Goal: Task Accomplishment & Management: Complete application form

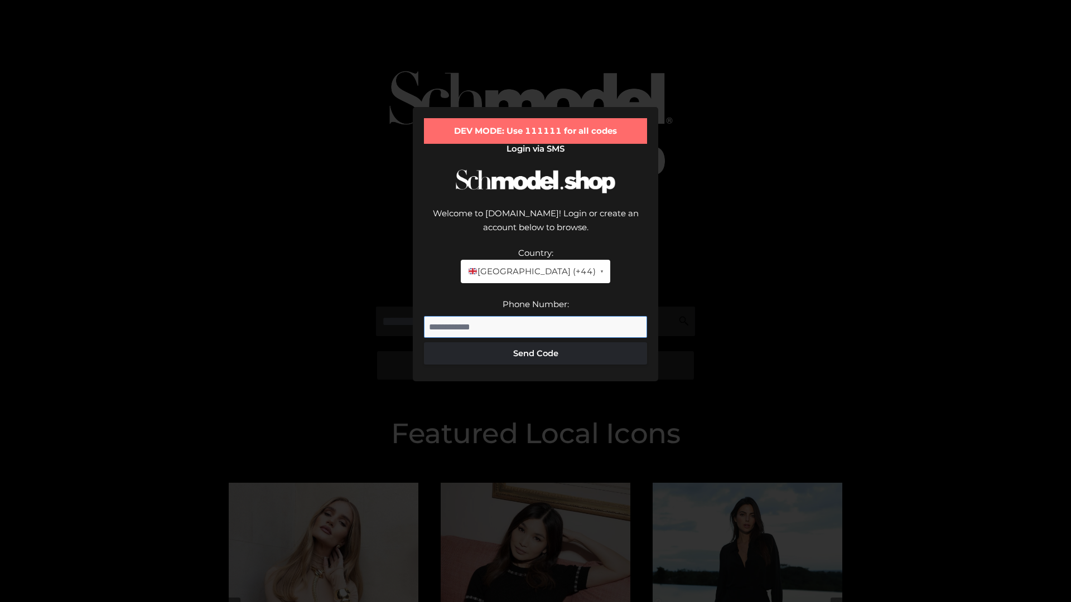
click at [535, 316] on input "Phone Number:" at bounding box center [535, 327] width 223 height 22
type input "**********"
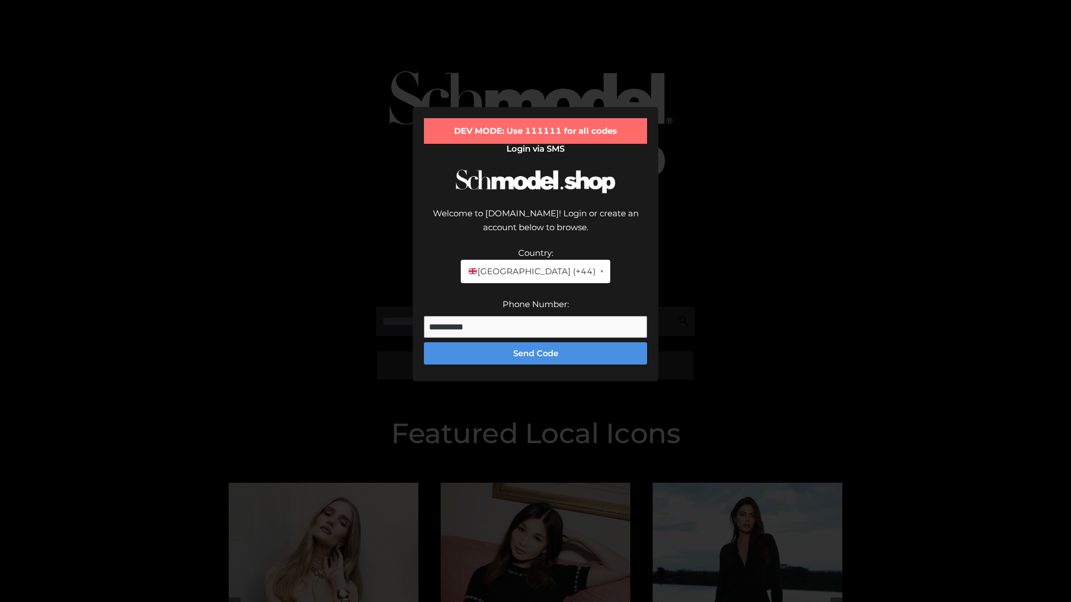
click at [535, 342] on button "Send Code" at bounding box center [535, 353] width 223 height 22
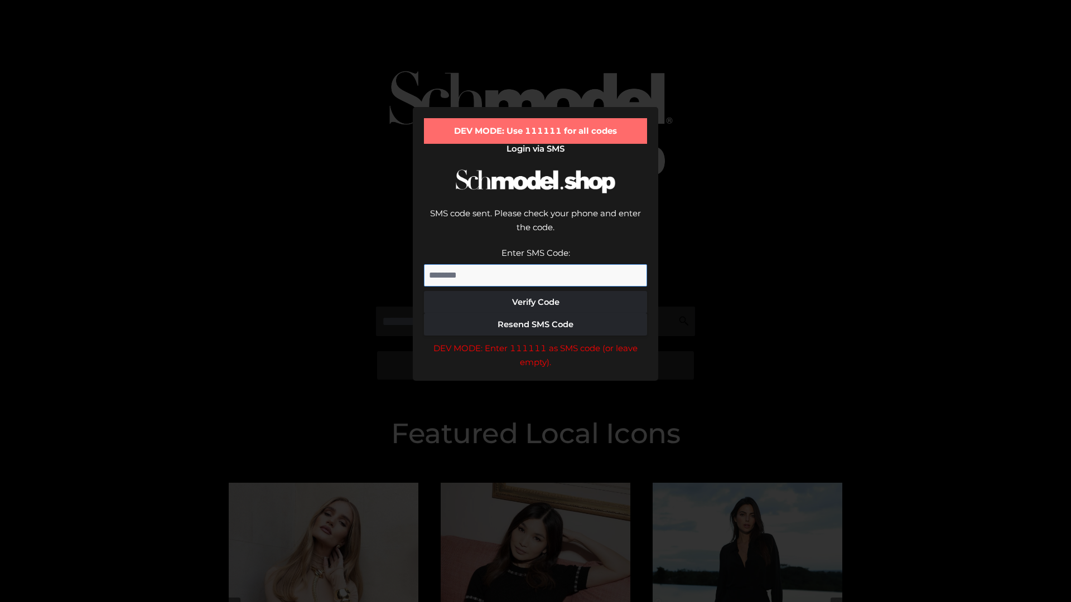
click at [535, 264] on input "Enter SMS Code:" at bounding box center [535, 275] width 223 height 22
type input "******"
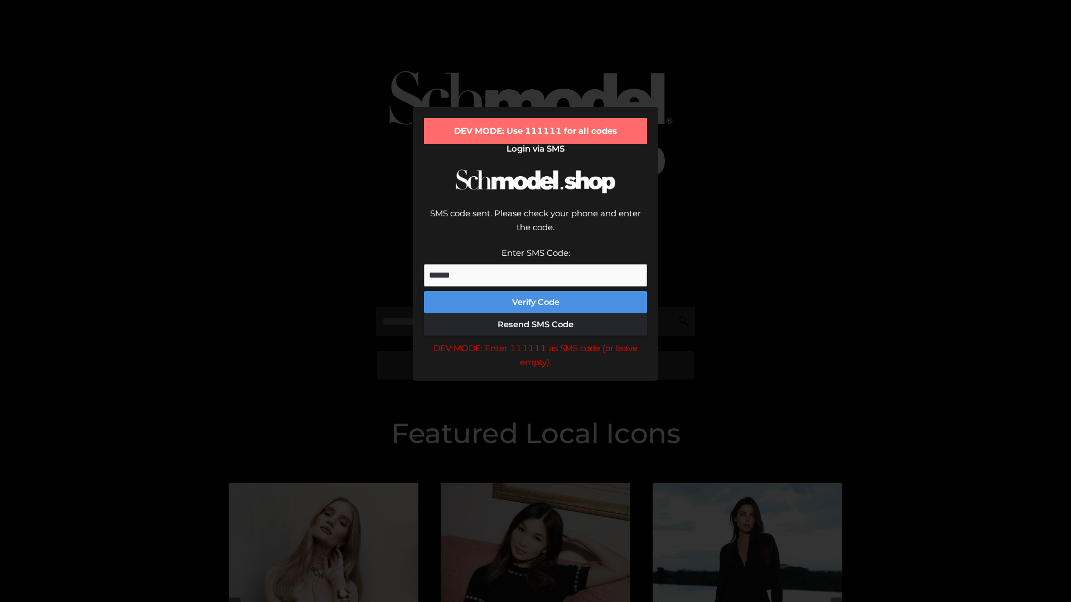
click at [535, 291] on button "Verify Code" at bounding box center [535, 302] width 223 height 22
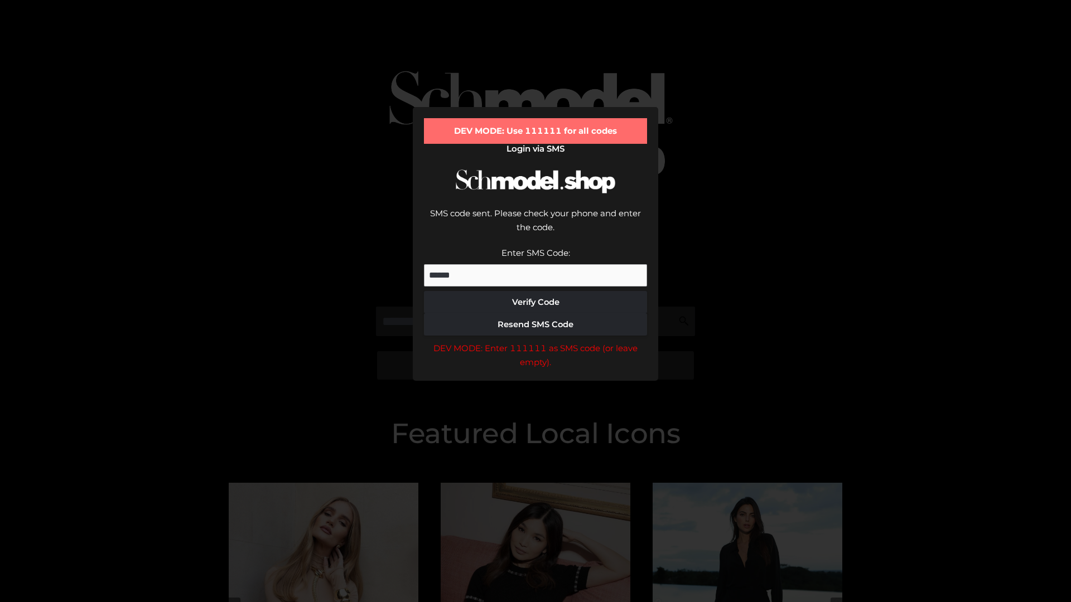
click at [535, 341] on div "DEV MODE: Enter 111111 as SMS code (or leave empty)." at bounding box center [535, 355] width 223 height 28
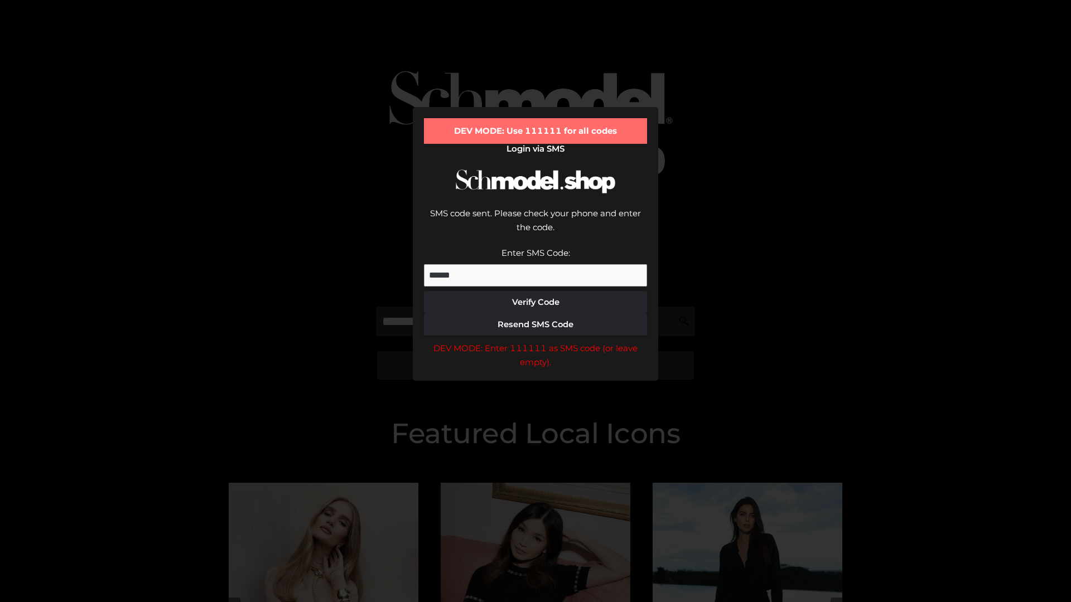
click at [535, 341] on div "DEV MODE: Enter 111111 as SMS code (or leave empty)." at bounding box center [535, 355] width 223 height 28
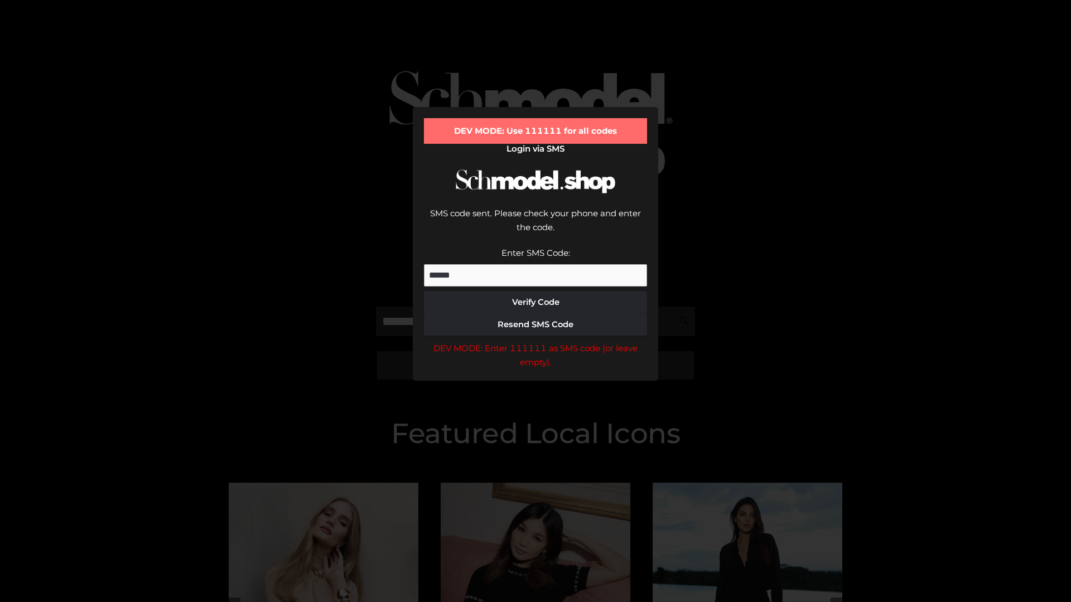
click at [535, 341] on div "DEV MODE: Enter 111111 as SMS code (or leave empty)." at bounding box center [535, 355] width 223 height 28
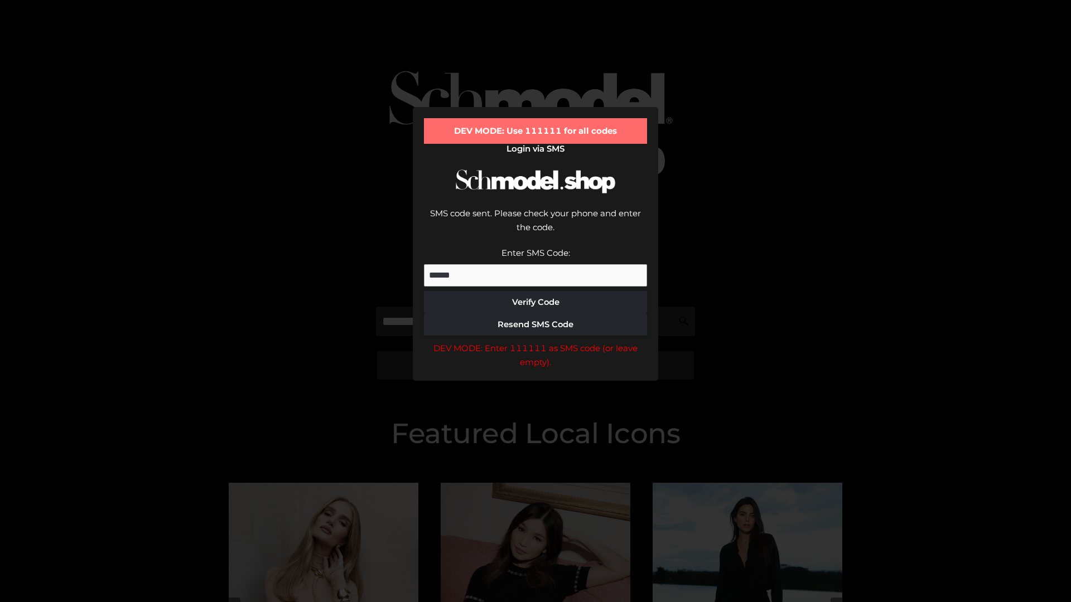
click at [535, 341] on div "DEV MODE: Enter 111111 as SMS code (or leave empty)." at bounding box center [535, 355] width 223 height 28
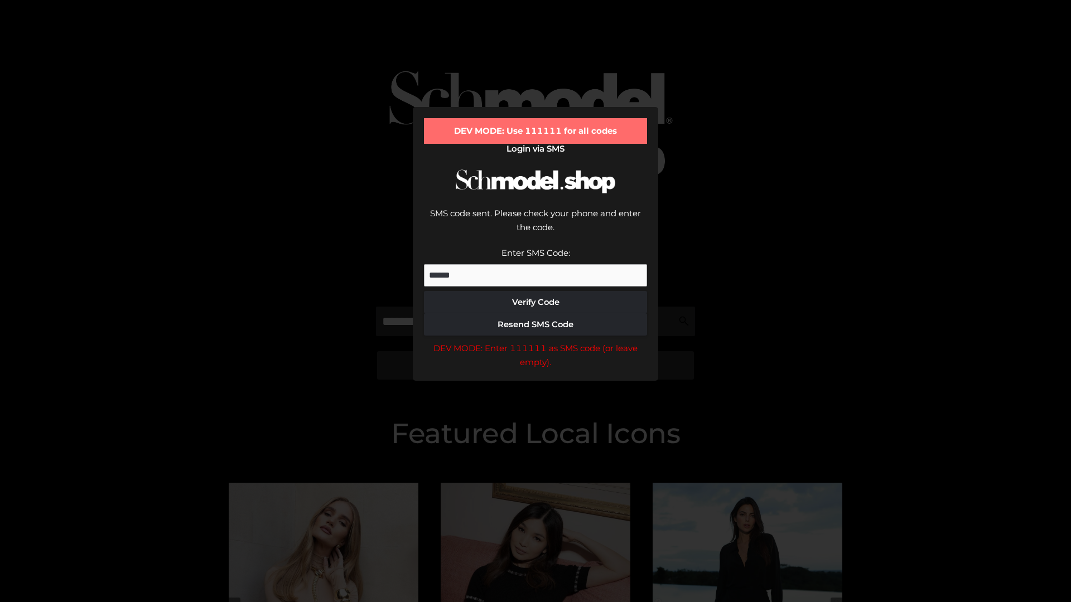
click at [535, 341] on div "DEV MODE: Enter 111111 as SMS code (or leave empty)." at bounding box center [535, 355] width 223 height 28
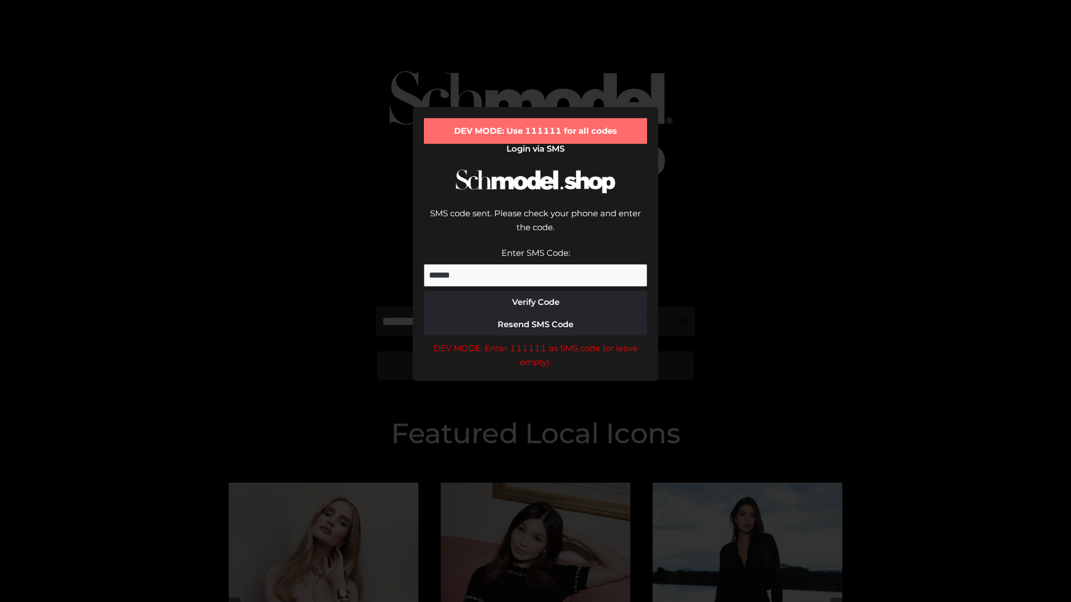
click at [535, 341] on div "DEV MODE: Enter 111111 as SMS code (or leave empty)." at bounding box center [535, 355] width 223 height 28
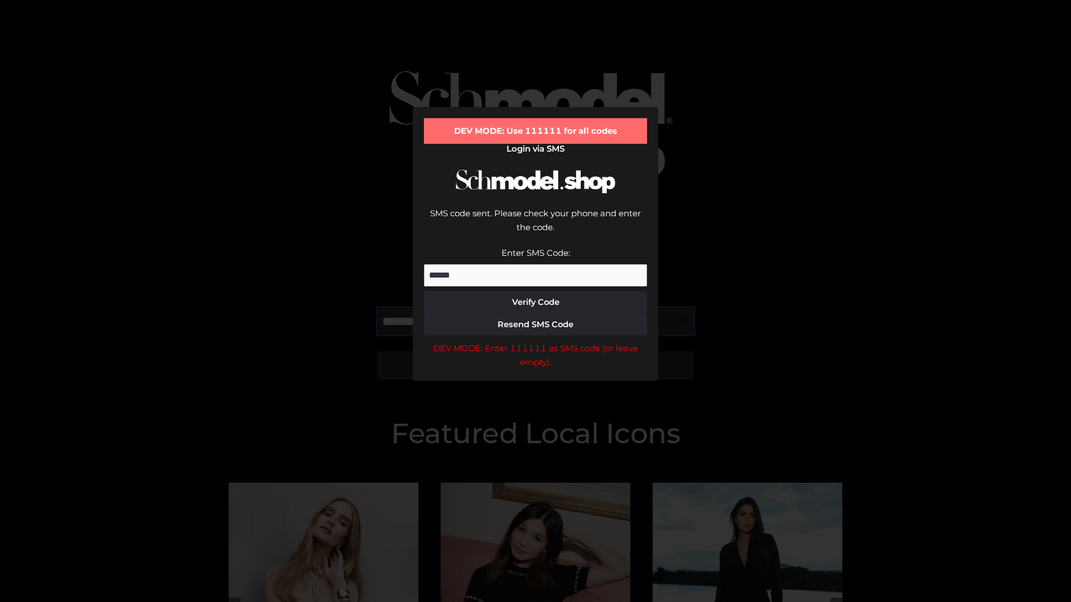
scroll to position [0, 57]
click at [535, 341] on div "DEV MODE: Enter 111111 as SMS code (or leave empty)." at bounding box center [535, 355] width 223 height 28
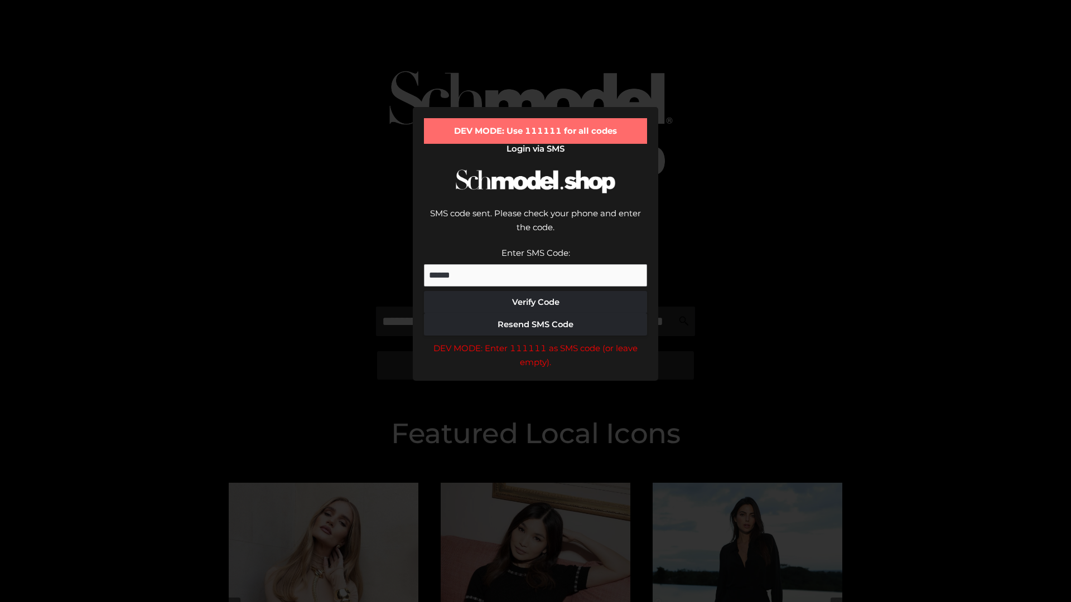
click at [535, 341] on div "DEV MODE: Enter 111111 as SMS code (or leave empty)." at bounding box center [535, 355] width 223 height 28
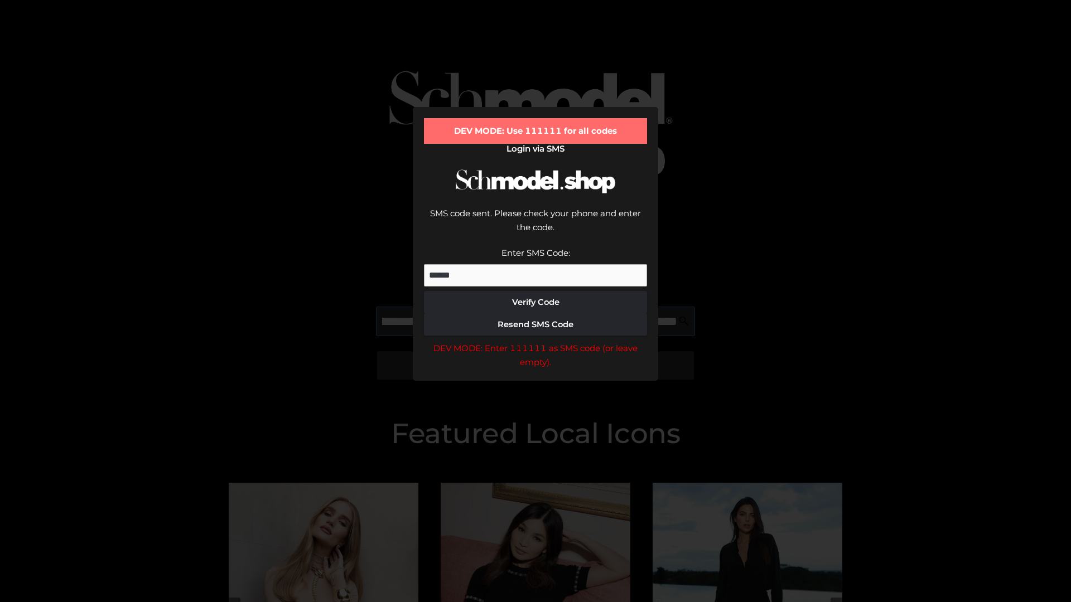
scroll to position [0, 122]
click at [535, 341] on div "DEV MODE: Enter 111111 as SMS code (or leave empty)." at bounding box center [535, 355] width 223 height 28
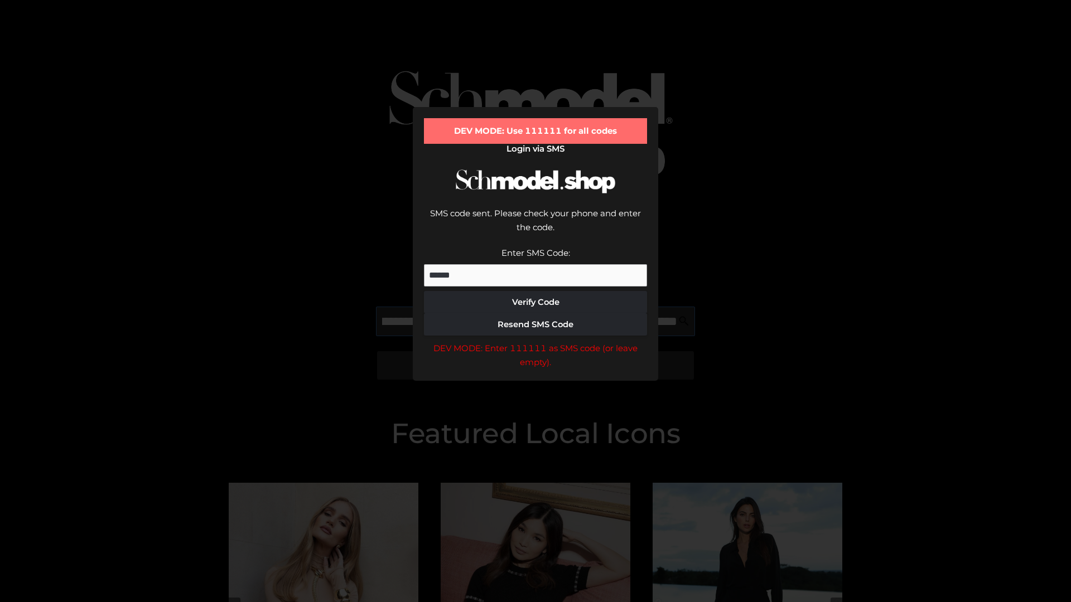
type input "**********"
